Goal: Check status: Check status

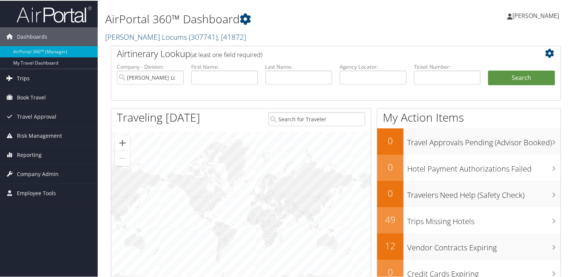
click at [33, 71] on link "Trips" at bounding box center [49, 77] width 98 height 19
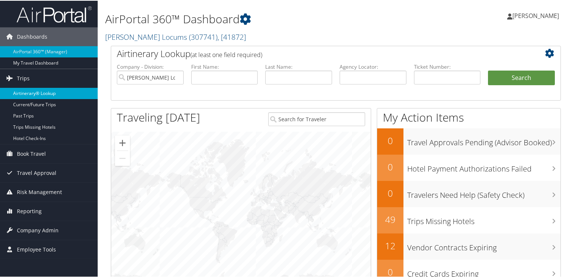
click at [36, 89] on link "Airtinerary® Lookup" at bounding box center [49, 92] width 98 height 11
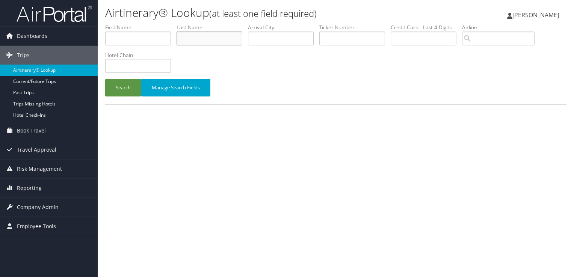
click at [222, 39] on input "text" at bounding box center [209, 39] width 66 height 14
type input "kelledy"
click at [105, 79] on button "Search" at bounding box center [123, 88] width 36 height 18
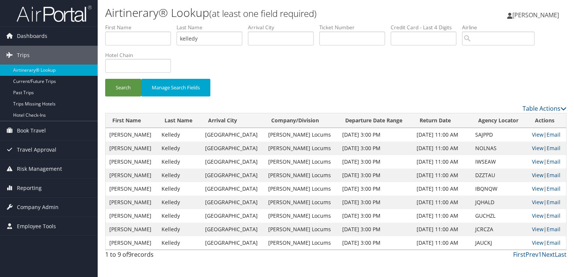
click at [531, 175] on link "View" at bounding box center [537, 175] width 12 height 7
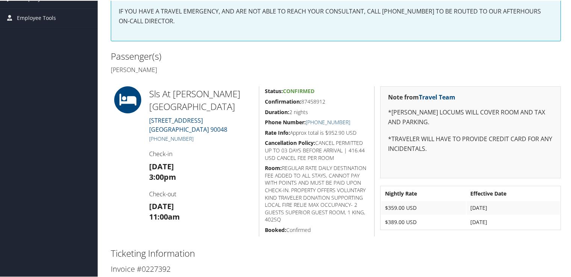
scroll to position [3, 0]
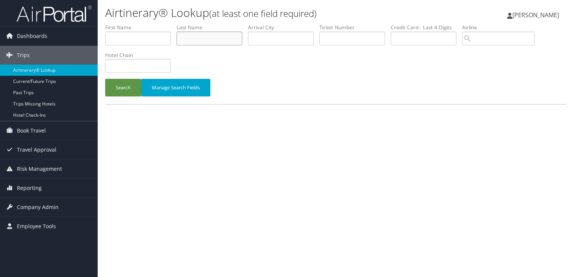
click at [224, 41] on input "text" at bounding box center [209, 39] width 66 height 14
click at [105, 79] on button "Search" at bounding box center [123, 88] width 36 height 18
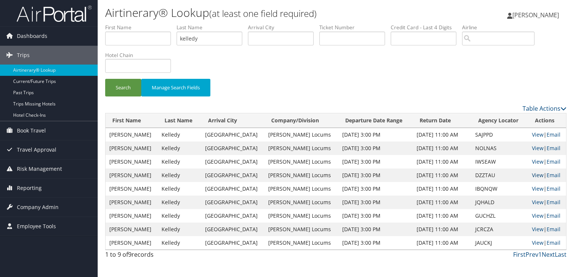
click at [531, 174] on link "View" at bounding box center [537, 175] width 12 height 7
click at [539, 157] on td "View | Email" at bounding box center [547, 162] width 38 height 14
click at [537, 161] on link "View" at bounding box center [537, 161] width 12 height 7
click at [537, 148] on link "View" at bounding box center [537, 148] width 12 height 7
click at [197, 38] on input "kelledy" at bounding box center [209, 39] width 66 height 14
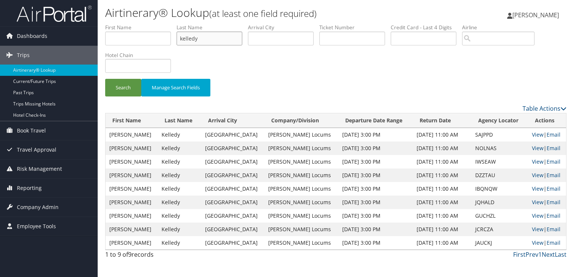
click at [197, 38] on input "kelledy" at bounding box center [209, 39] width 66 height 14
type input "critides"
click at [105, 79] on button "Search" at bounding box center [123, 88] width 36 height 18
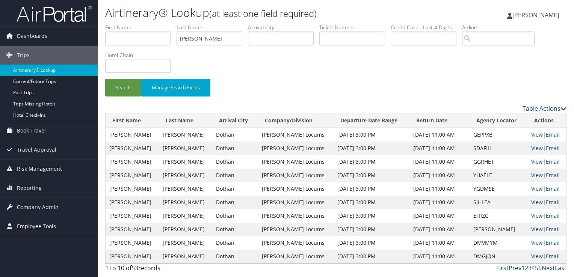
click at [533, 187] on link "View" at bounding box center [537, 188] width 12 height 7
drag, startPoint x: 211, startPoint y: 35, endPoint x: 171, endPoint y: 39, distance: 39.9
click at [171, 24] on ul "First Name Last Name critides Departure City Arrival City Company/Division Airp…" at bounding box center [335, 24] width 461 height 0
type input "SZEFLER"
click at [105, 79] on button "Search" at bounding box center [123, 88] width 36 height 18
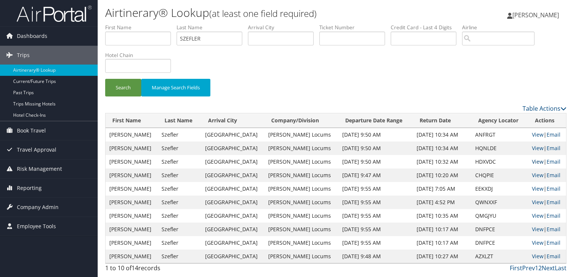
click at [534, 161] on link "View" at bounding box center [537, 161] width 12 height 7
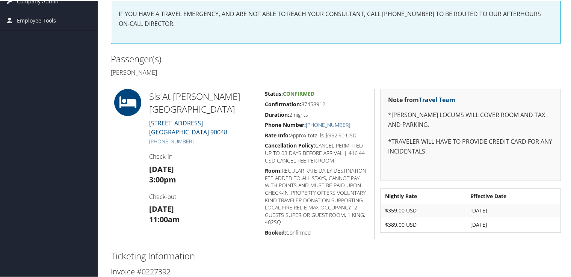
scroll to position [188, 0]
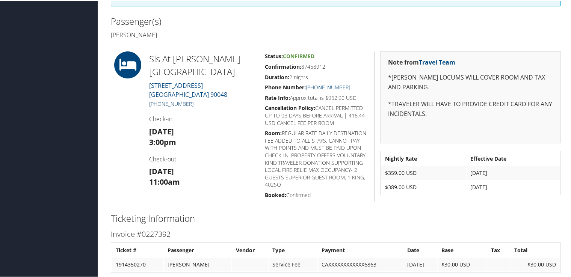
click at [181, 99] on link "[PHONE_NUMBER]" at bounding box center [171, 102] width 44 height 7
click at [206, 22] on h2 "Passenger(s)" at bounding box center [220, 20] width 219 height 13
click at [282, 20] on h2 "Passenger(s)" at bounding box center [220, 20] width 219 height 13
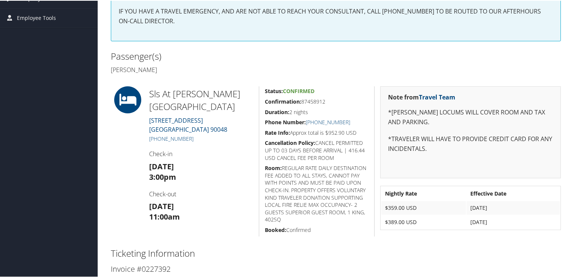
scroll to position [0, 0]
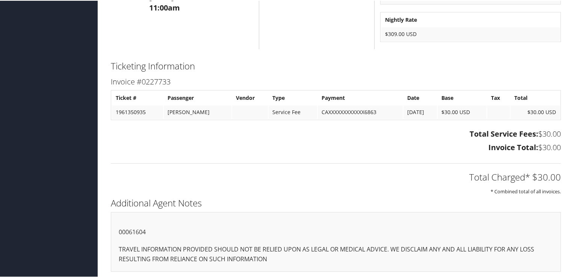
click at [145, 232] on p "00061604" at bounding box center [336, 232] width 434 height 10
click at [143, 232] on p "00061604" at bounding box center [336, 232] width 434 height 10
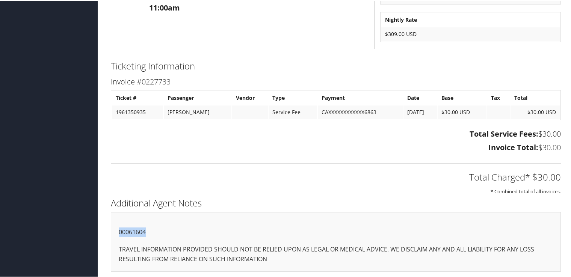
copy p "00061604"
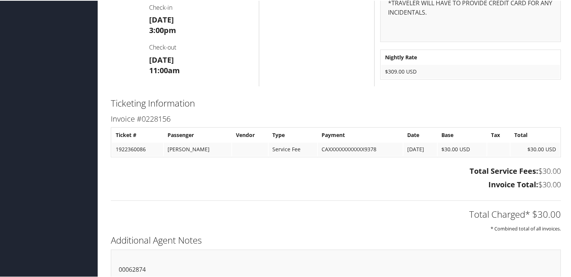
scroll to position [349, 0]
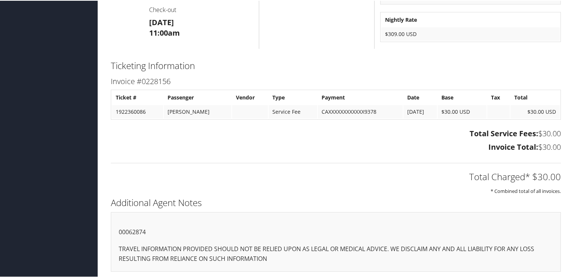
click at [131, 232] on p "00062874" at bounding box center [336, 232] width 434 height 10
copy p "00062874"
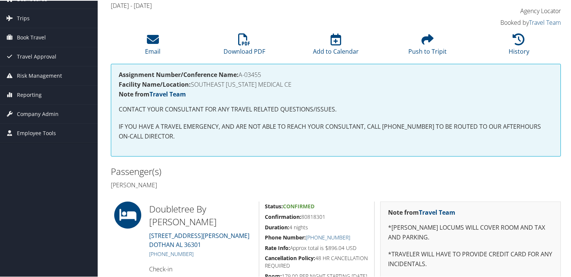
scroll to position [113, 0]
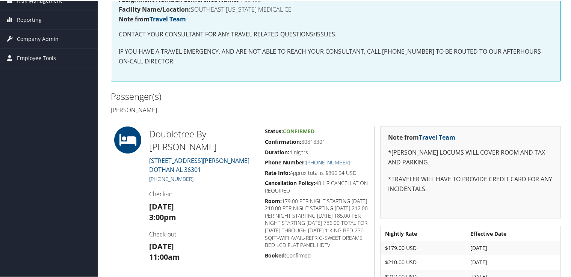
click at [190, 175] on link "[PHONE_NUMBER]" at bounding box center [171, 178] width 44 height 7
click at [263, 92] on h2 "Passenger(s)" at bounding box center [220, 95] width 219 height 13
click at [243, 89] on h2 "Passenger(s)" at bounding box center [220, 95] width 219 height 13
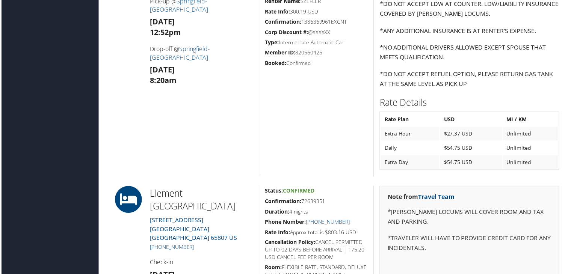
scroll to position [901, 0]
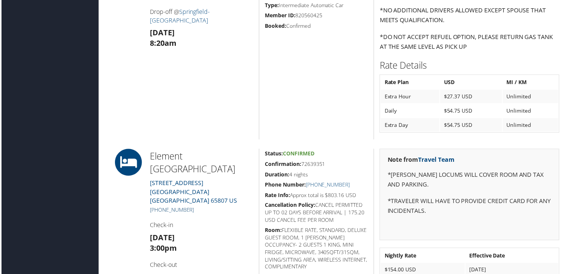
click at [186, 207] on link "+1 (417) 290-9050" at bounding box center [171, 210] width 44 height 7
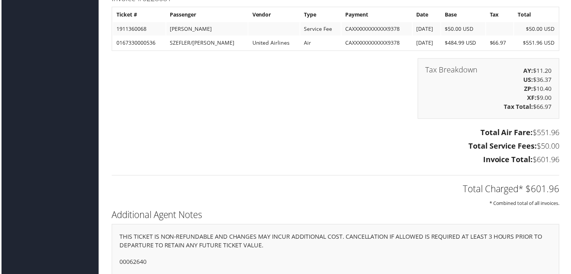
scroll to position [1423, 0]
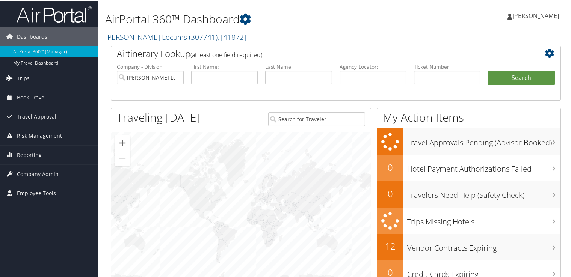
click at [34, 82] on link "Trips" at bounding box center [49, 77] width 98 height 19
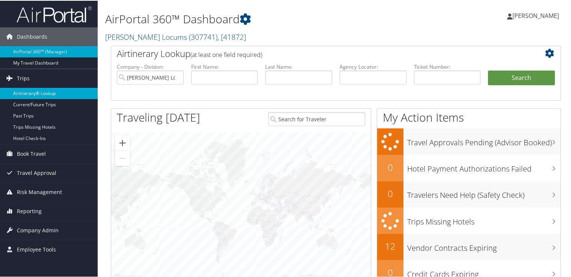
click at [59, 92] on link "Airtinerary® Lookup" at bounding box center [49, 92] width 98 height 11
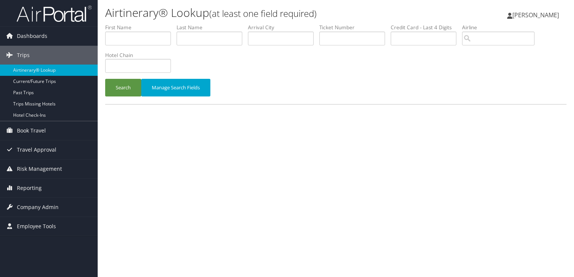
click at [211, 30] on label "Last Name" at bounding box center [211, 28] width 71 height 8
click at [212, 36] on input "text" at bounding box center [209, 39] width 66 height 14
click at [105, 79] on button "Search" at bounding box center [123, 88] width 36 height 18
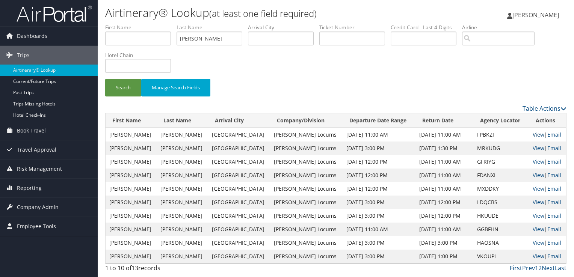
click at [534, 133] on link "View" at bounding box center [538, 134] width 12 height 7
click at [190, 39] on input "lapatka" at bounding box center [209, 39] width 66 height 14
paste input "CHANVITAYAPONGS"
click at [105, 79] on button "Search" at bounding box center [123, 88] width 36 height 18
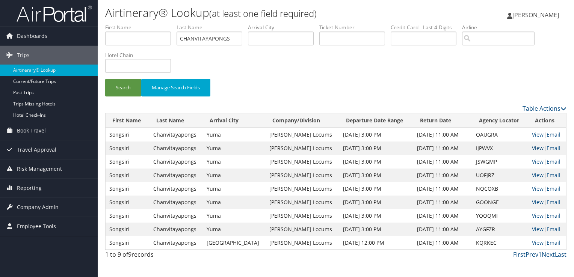
click at [539, 148] on link "View" at bounding box center [537, 148] width 12 height 7
click at [208, 38] on input "CHANVITAYAPONGS" at bounding box center [209, 39] width 66 height 14
click at [105, 79] on button "Search" at bounding box center [123, 88] width 36 height 18
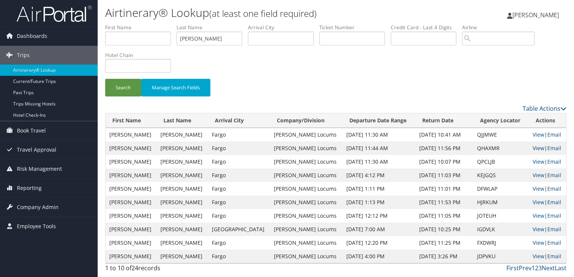
click at [532, 149] on link "View" at bounding box center [538, 148] width 12 height 7
click at [192, 39] on input "conway" at bounding box center [209, 39] width 66 height 14
click at [105, 79] on button "Search" at bounding box center [123, 88] width 36 height 18
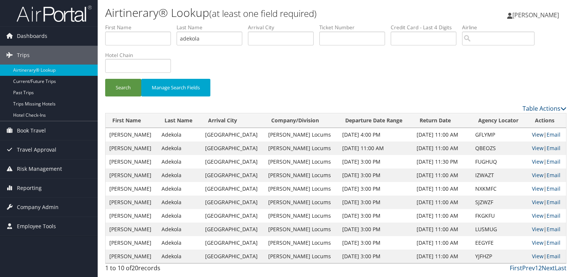
click at [533, 133] on link "View" at bounding box center [537, 134] width 12 height 7
click at [190, 39] on input "adekola" at bounding box center [209, 39] width 66 height 14
click at [105, 79] on button "Search" at bounding box center [123, 88] width 36 height 18
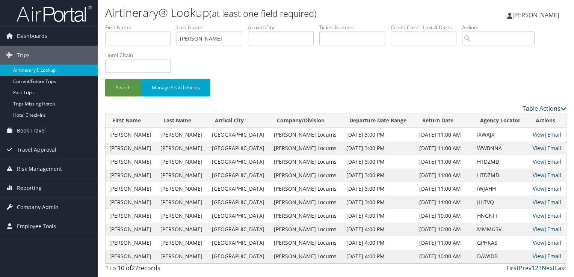
click at [532, 131] on link "View" at bounding box center [538, 134] width 12 height 7
click at [196, 35] on input "sorrell" at bounding box center [209, 39] width 66 height 14
click at [105, 79] on button "Search" at bounding box center [123, 88] width 36 height 18
click at [534, 148] on link "View" at bounding box center [538, 148] width 12 height 7
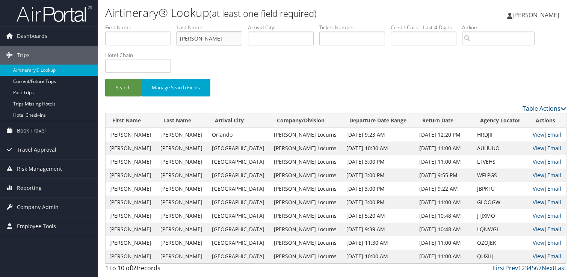
click at [197, 35] on input "LOWERY" at bounding box center [209, 39] width 66 height 14
click at [105, 79] on button "Search" at bounding box center [123, 88] width 36 height 18
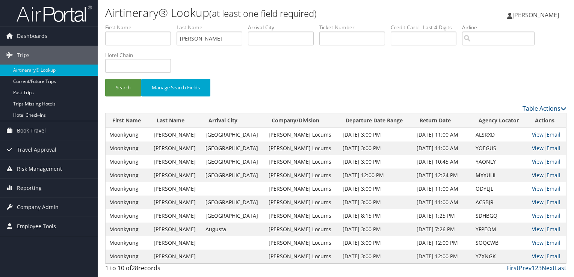
click at [533, 174] on link "View" at bounding box center [537, 175] width 12 height 7
click at [196, 38] on input "schubert" at bounding box center [209, 39] width 66 height 14
click at [105, 79] on button "Search" at bounding box center [123, 88] width 36 height 18
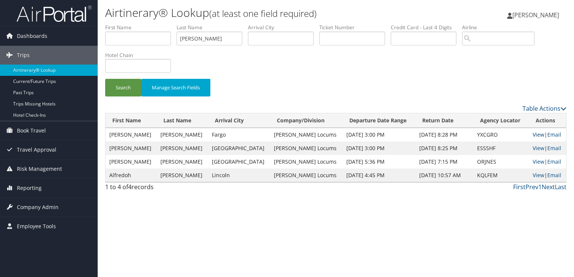
click at [532, 134] on link "View" at bounding box center [538, 134] width 12 height 7
click at [201, 40] on input "ALTAMIRANO" at bounding box center [209, 39] width 66 height 14
click at [105, 79] on button "Search" at bounding box center [123, 88] width 36 height 18
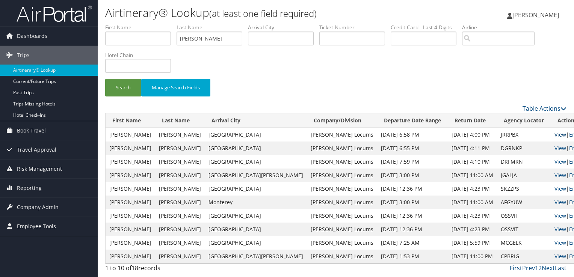
click at [554, 134] on link "View" at bounding box center [560, 134] width 12 height 7
click at [192, 35] on input "REICH" at bounding box center [209, 39] width 66 height 14
type input "PATWARDHAN"
click at [105, 79] on button "Search" at bounding box center [123, 88] width 36 height 18
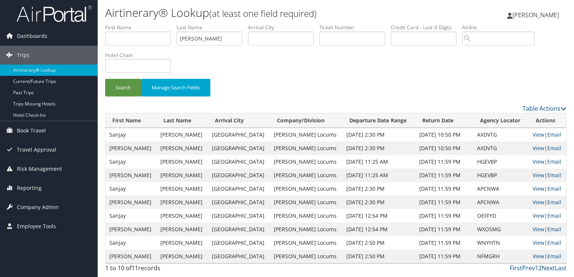
click at [533, 191] on link "View" at bounding box center [538, 188] width 12 height 7
click at [207, 38] on input "PATWARDHAN" at bounding box center [209, 39] width 66 height 14
click at [150, 36] on input "text" at bounding box center [138, 39] width 66 height 14
type input "KARIM"
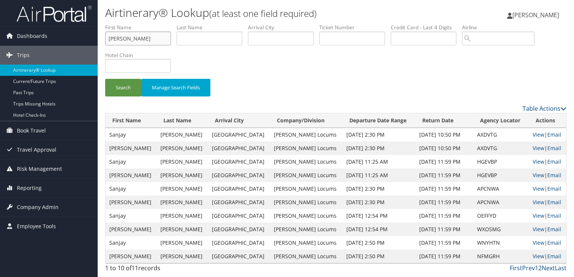
click at [105, 79] on button "Search" at bounding box center [123, 88] width 36 height 18
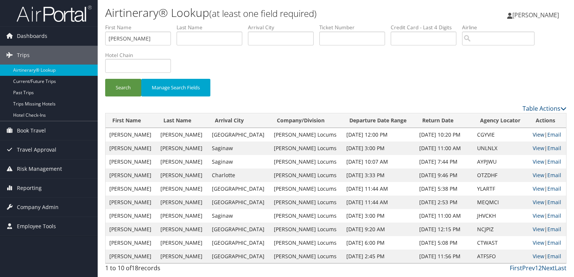
click at [535, 133] on link "View" at bounding box center [538, 134] width 12 height 7
drag, startPoint x: 84, startPoint y: 38, endPoint x: 80, endPoint y: 38, distance: 4.5
click at [80, 38] on div "Dashboards AirPortal 360™ (Manager) My Travel Dashboard Trips Airtinerary® Look…" at bounding box center [287, 138] width 574 height 277
type input "BERNIER"
click at [105, 79] on button "Search" at bounding box center [123, 88] width 36 height 18
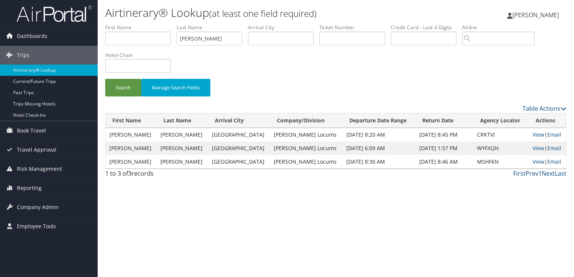
click at [537, 134] on link "View" at bounding box center [538, 134] width 12 height 7
click at [534, 161] on link "View" at bounding box center [538, 161] width 12 height 7
click at [532, 160] on link "View" at bounding box center [538, 161] width 12 height 7
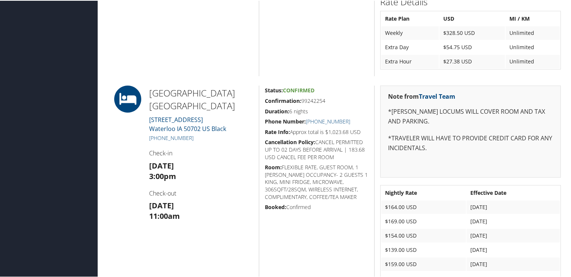
scroll to position [413, 0]
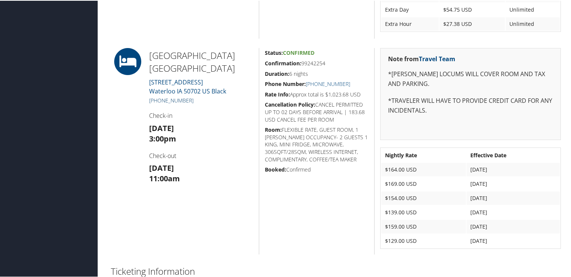
click at [185, 97] on link "+1 (319) 233-2500" at bounding box center [171, 99] width 44 height 7
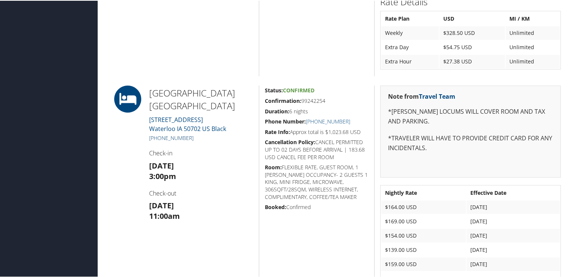
scroll to position [338, 0]
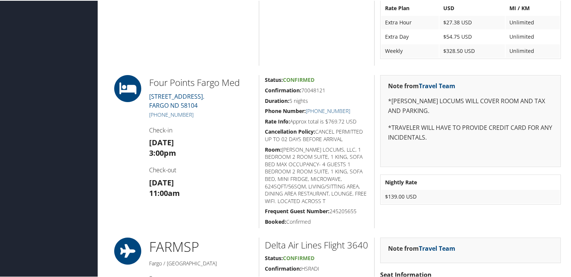
scroll to position [638, 0]
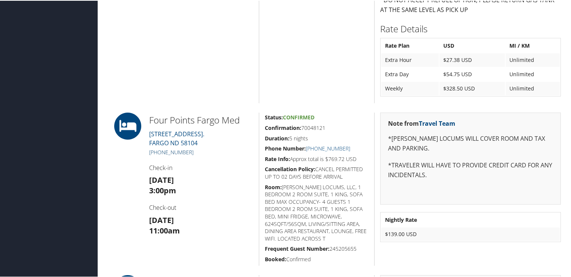
click at [176, 150] on link "+1 (701) 364-0000" at bounding box center [171, 151] width 44 height 7
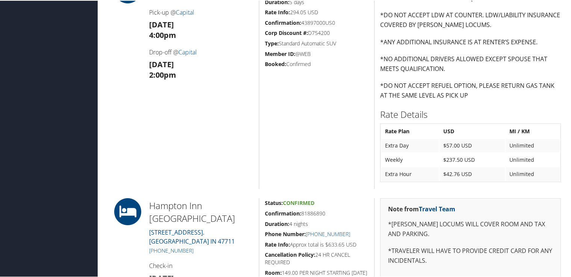
scroll to position [338, 0]
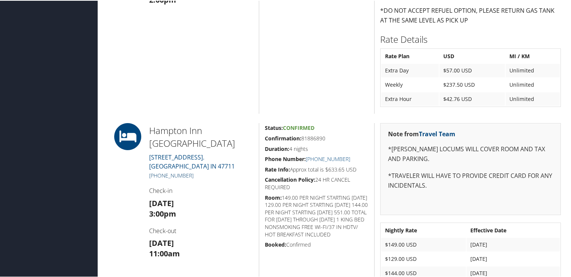
click at [181, 177] on link "+1 (812) 464-1010" at bounding box center [171, 174] width 44 height 7
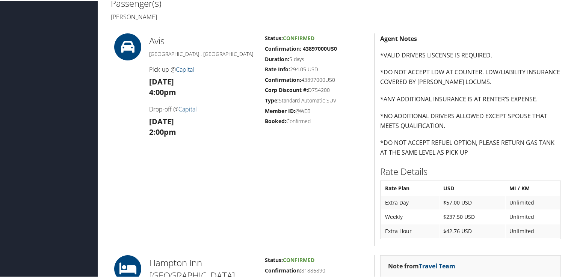
scroll to position [243, 0]
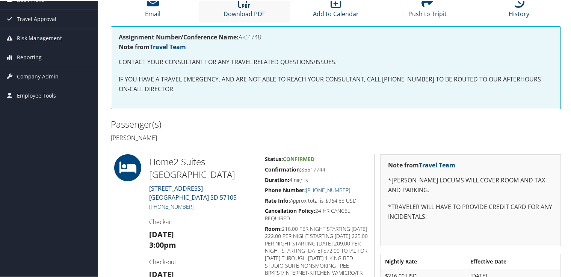
scroll to position [113, 0]
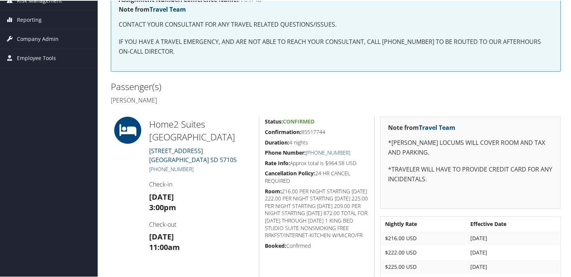
click at [185, 167] on link "[PHONE_NUMBER]" at bounding box center [171, 168] width 44 height 7
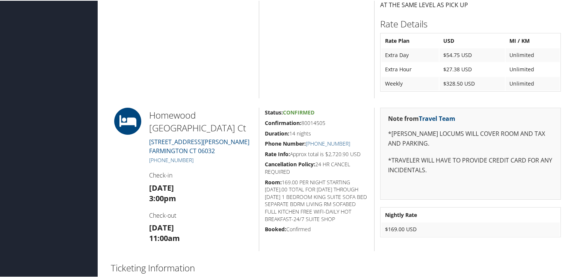
scroll to position [525, 0]
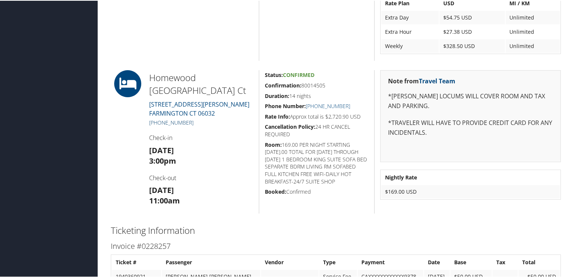
click at [179, 122] on link "[PHONE_NUMBER]" at bounding box center [171, 121] width 44 height 7
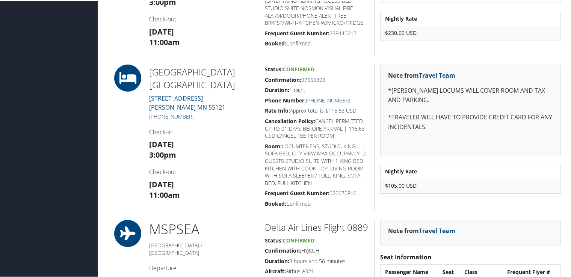
scroll to position [529, 0]
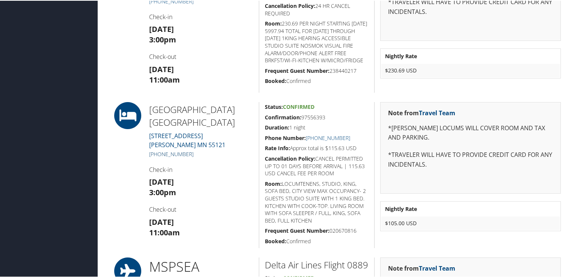
click at [178, 150] on link "[PHONE_NUMBER]" at bounding box center [171, 153] width 44 height 7
click at [234, 21] on div "Home2 Suites By [GEOGRAPHIC_DATA] [STREET_ADDRESS][PERSON_NAME] [PHONE_NUMBER] …" at bounding box center [200, 20] width 115 height 143
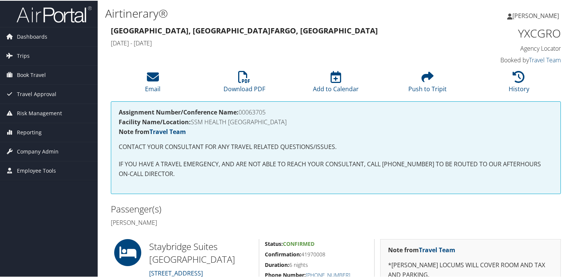
scroll to position [75, 0]
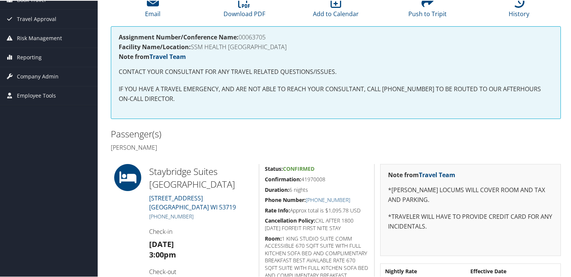
click at [176, 215] on link "[PHONE_NUMBER]" at bounding box center [171, 215] width 44 height 7
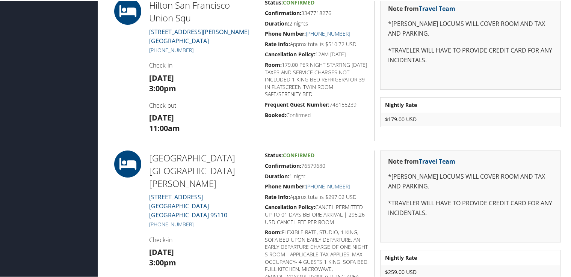
scroll to position [901, 0]
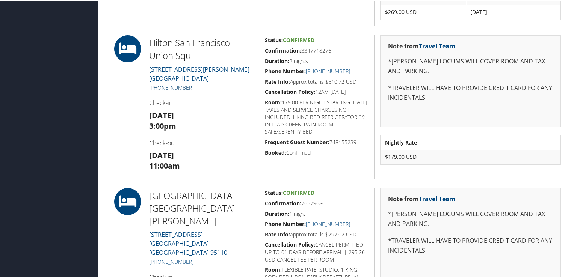
click at [184, 86] on link "+1 (415) 771-1400" at bounding box center [171, 86] width 44 height 7
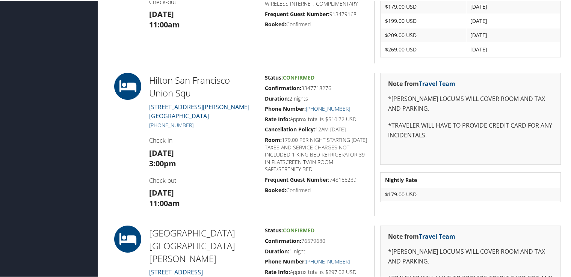
scroll to position [826, 0]
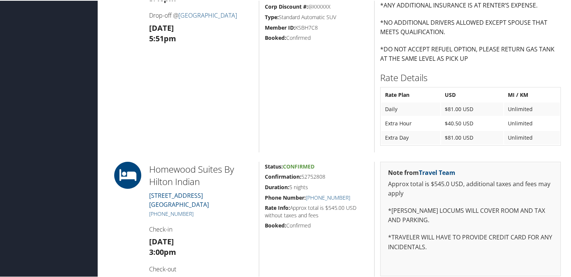
scroll to position [676, 0]
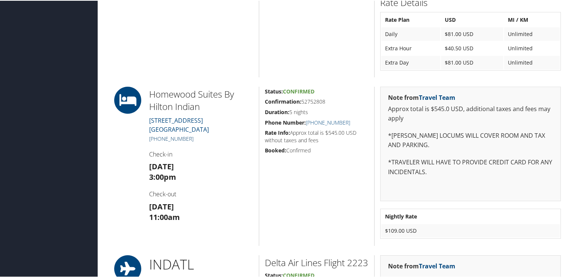
click at [179, 138] on link "(317) 870-7660" at bounding box center [171, 137] width 44 height 7
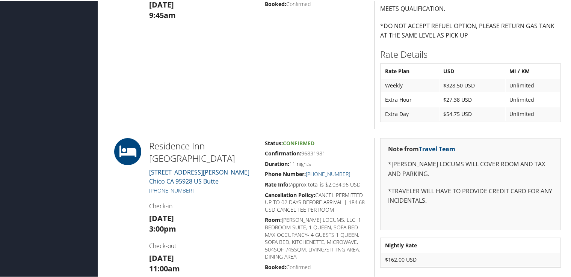
scroll to position [525, 0]
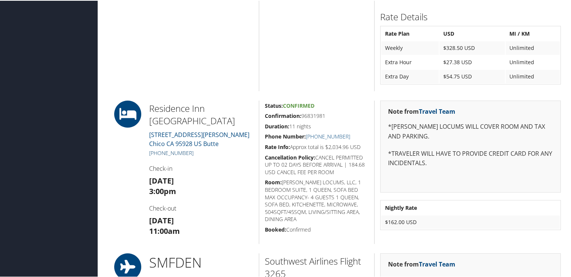
click at [187, 149] on link "[PHONE_NUMBER]" at bounding box center [171, 152] width 44 height 7
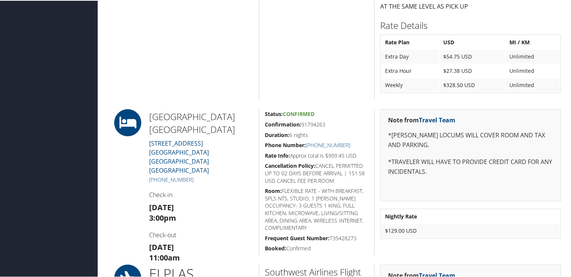
scroll to position [679, 0]
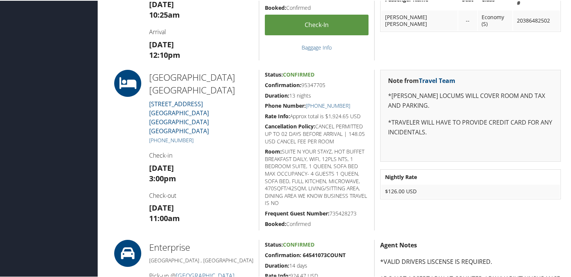
scroll to position [413, 0]
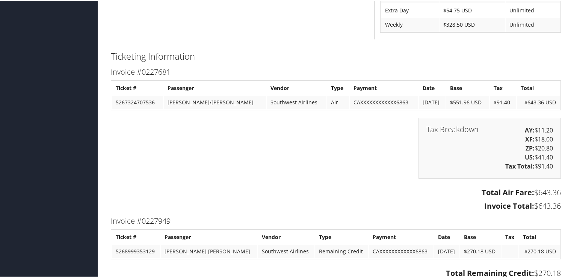
scroll to position [1013, 0]
